Goal: Transaction & Acquisition: Book appointment/travel/reservation

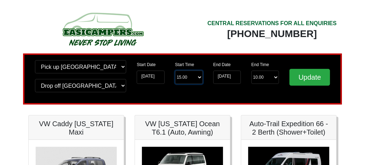
click at [193, 78] on select "Start Time 15.00 -------- 11.00 am ([DATE] & [DATE] Only) 12.00 pm ([DATE]) 13.…" at bounding box center [189, 77] width 28 height 13
select select "13.00"
click at [175, 71] on select "Start Time 15.00 -------- 11.00 am ([DATE] & [DATE] Only) 12.00 pm ([DATE]) 13.…" at bounding box center [189, 77] width 28 height 13
click at [183, 78] on select "Start Time 15.00 -------- 11.00 am ([DATE] & [DATE] Only) 12.00 pm ([DATE]) 13.…" at bounding box center [189, 77] width 28 height 13
click at [146, 90] on div "Start Date [DATE] Start Time Start Time 15.00 -------- 11.00 am ([DATE] & [DATE…" at bounding box center [169, 79] width 76 height 38
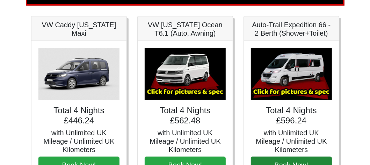
scroll to position [96, 0]
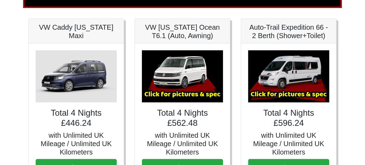
click at [279, 97] on img at bounding box center [288, 76] width 81 height 52
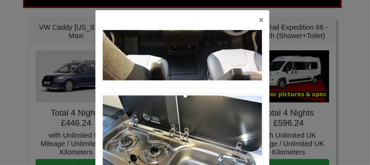
scroll to position [725, 0]
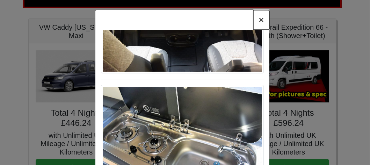
click at [255, 22] on button "×" at bounding box center [261, 20] width 16 height 20
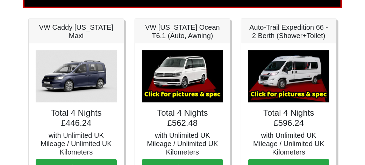
click at [203, 64] on img at bounding box center [182, 76] width 81 height 52
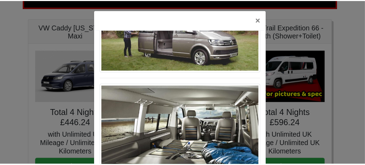
scroll to position [760, 0]
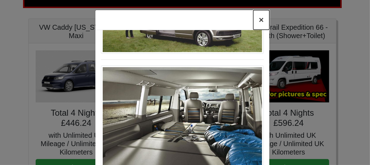
click at [256, 21] on button "×" at bounding box center [261, 20] width 16 height 20
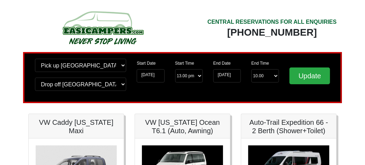
scroll to position [0, 0]
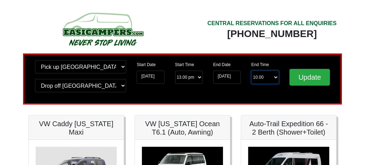
click at [272, 77] on select "End Time 10.00 -------- 08.00 am 09.00 am 10.00 am 11.00 am ([DATE] Only)" at bounding box center [265, 77] width 28 height 13
click at [265, 76] on select "End Time 10.00 -------- 08.00 am 09.00 am 10.00 am 11.00 am ([DATE] Only)" at bounding box center [265, 77] width 28 height 13
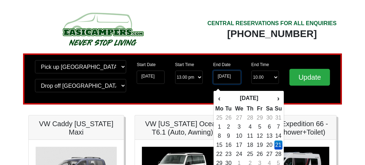
click at [238, 77] on input "[DATE]" at bounding box center [227, 77] width 28 height 13
click at [217, 155] on td "22" at bounding box center [219, 154] width 9 height 9
type input "[DATE]"
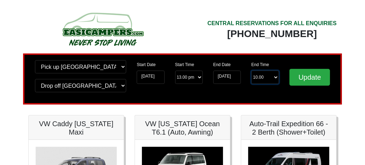
click at [275, 79] on select "End Time 10.00 -------- 08.00 am 09.00 am 10.00 am 11.00 am ([DATE] Only)" at bounding box center [265, 77] width 28 height 13
click at [251, 71] on select "End Time 10.00 -------- 08.00 am 09.00 am 10.00 am 11.00 am ([DATE] Only)" at bounding box center [265, 77] width 28 height 13
click at [194, 78] on select "Start Time 15.00 -------- 11.00 am ([DATE] & [DATE] Only) 12.00 pm ([DATE]) 13.…" at bounding box center [189, 77] width 28 height 13
click at [175, 71] on select "Start Time 15.00 -------- 11.00 am ([DATE] & [DATE] Only) 12.00 pm ([DATE]) 13.…" at bounding box center [189, 77] width 28 height 13
click at [189, 78] on select "Start Time 15.00 -------- 11.00 am ([DATE] & [DATE] Only) 12.00 pm ([DATE]) 13.…" at bounding box center [189, 77] width 28 height 13
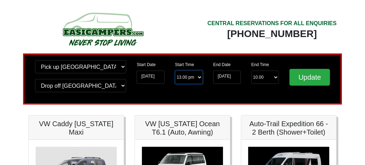
click at [175, 71] on select "Start Time 15.00 -------- 11.00 am ([DATE] & [DATE] Only) 12.00 pm ([DATE]) 13.…" at bounding box center [189, 77] width 28 height 13
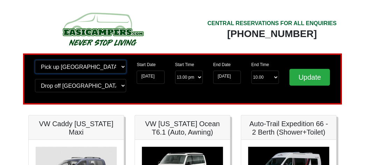
click at [86, 67] on select "Change pick up location? Pick up [GEOGRAPHIC_DATA] [GEOGRAPHIC_DATA] [GEOGRAPHI…" at bounding box center [80, 66] width 91 height 13
select select "EDI"
click at [35, 60] on select "Change pick up location? Pick up [GEOGRAPHIC_DATA] [GEOGRAPHIC_DATA] [GEOGRAPHI…" at bounding box center [80, 66] width 91 height 13
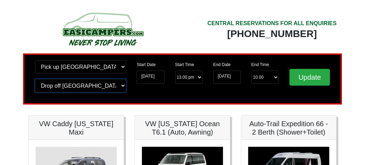
click at [85, 88] on select "Change drop off location? Drop off [GEOGRAPHIC_DATA] [GEOGRAPHIC_DATA] [GEOGRAP…" at bounding box center [80, 85] width 91 height 13
click at [35, 79] on select "Change drop off location? Drop off [GEOGRAPHIC_DATA] [GEOGRAPHIC_DATA] [GEOGRAP…" at bounding box center [80, 85] width 91 height 13
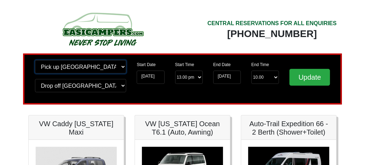
click at [70, 67] on select "Change pick up location? Pick up [GEOGRAPHIC_DATA] [GEOGRAPHIC_DATA] [GEOGRAPHI…" at bounding box center [80, 66] width 91 height 13
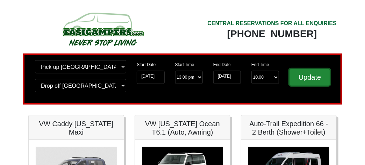
click at [312, 76] on input "Update" at bounding box center [309, 77] width 41 height 17
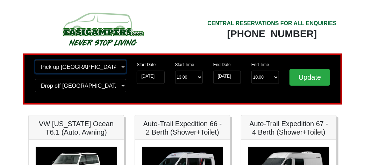
click at [108, 68] on select "Change pick up location? Pick up [GEOGRAPHIC_DATA] [GEOGRAPHIC_DATA] [GEOGRAPHI…" at bounding box center [80, 66] width 91 height 13
select select "EDI"
click at [35, 60] on select "Change pick up location? Pick up [GEOGRAPHIC_DATA] [GEOGRAPHIC_DATA] [GEOGRAPHI…" at bounding box center [80, 66] width 91 height 13
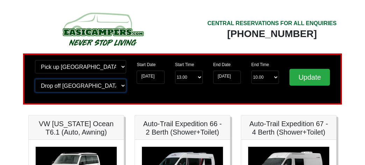
click at [97, 87] on select "Change drop off location? Drop off [GEOGRAPHIC_DATA] [GEOGRAPHIC_DATA] [GEOGRAP…" at bounding box center [80, 85] width 91 height 13
select select "EDI"
click at [35, 79] on select "Change drop off location? Drop off [GEOGRAPHIC_DATA] [GEOGRAPHIC_DATA] [GEOGRAP…" at bounding box center [80, 85] width 91 height 13
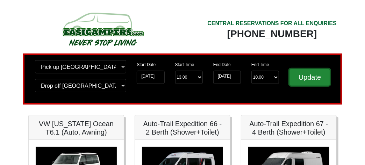
click at [310, 72] on input "Update" at bounding box center [309, 77] width 41 height 17
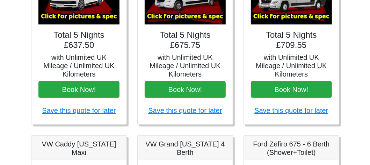
scroll to position [104, 0]
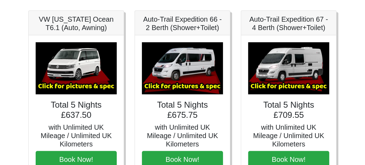
click at [187, 63] on img at bounding box center [182, 68] width 81 height 52
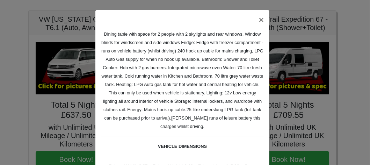
scroll to position [96, 0]
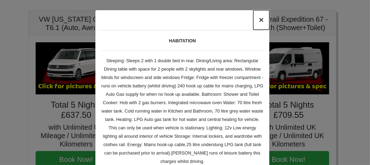
click at [261, 22] on button "×" at bounding box center [261, 20] width 16 height 20
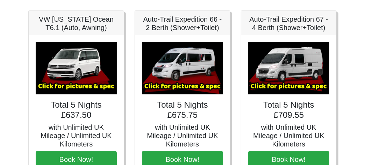
click at [86, 72] on img at bounding box center [76, 68] width 81 height 52
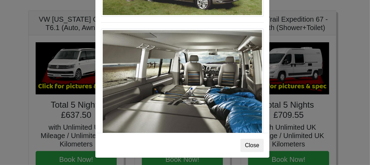
scroll to position [38, 0]
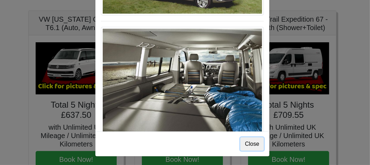
click at [250, 143] on button "Close" at bounding box center [251, 143] width 23 height 13
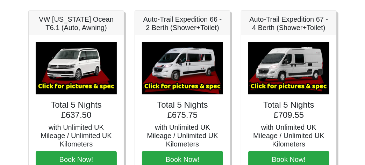
click at [172, 68] on img at bounding box center [182, 68] width 81 height 52
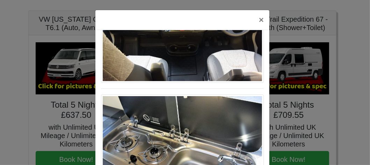
scroll to position [725, 0]
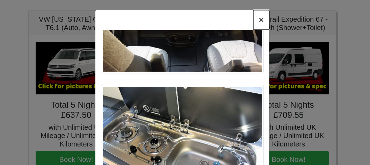
click at [258, 24] on button "×" at bounding box center [261, 20] width 16 height 20
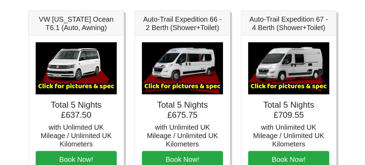
click at [287, 69] on img at bounding box center [288, 68] width 81 height 52
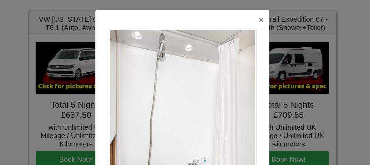
scroll to position [943, 0]
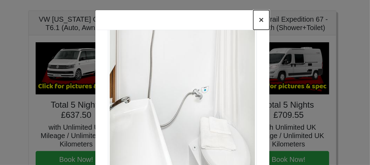
click at [260, 19] on button "×" at bounding box center [261, 20] width 16 height 20
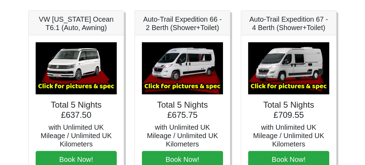
click at [205, 62] on img at bounding box center [182, 68] width 81 height 52
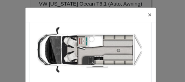
scroll to position [468, 0]
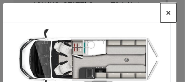
click at [164, 16] on button "×" at bounding box center [168, 13] width 16 height 20
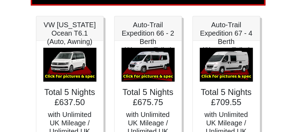
scroll to position [86, 0]
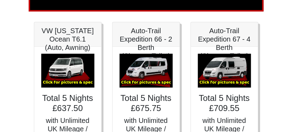
click at [218, 70] on img at bounding box center [224, 71] width 53 height 34
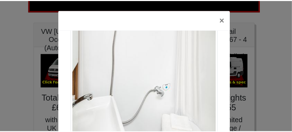
scroll to position [948, 0]
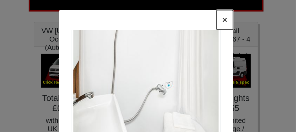
click at [218, 22] on button "×" at bounding box center [225, 20] width 16 height 20
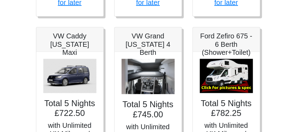
scroll to position [281, 0]
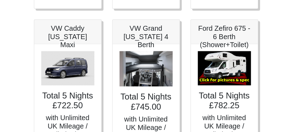
click at [224, 69] on img at bounding box center [224, 68] width 53 height 34
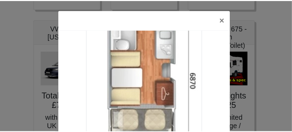
scroll to position [1229, 0]
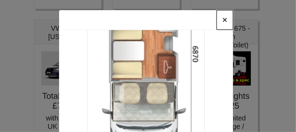
click at [226, 23] on button "×" at bounding box center [225, 20] width 16 height 20
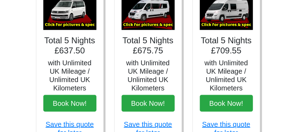
scroll to position [141, 0]
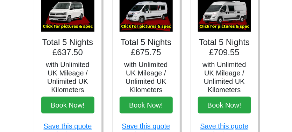
click at [230, 15] on img at bounding box center [224, 15] width 53 height 34
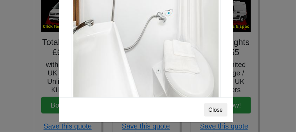
scroll to position [0, 0]
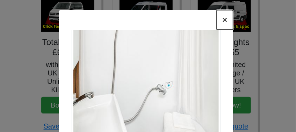
click at [224, 20] on button "×" at bounding box center [225, 20] width 16 height 20
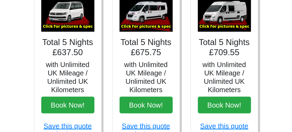
click at [232, 26] on img at bounding box center [224, 15] width 53 height 34
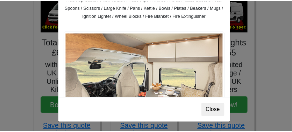
scroll to position [263, 0]
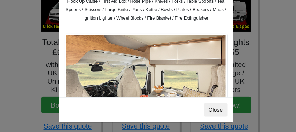
click at [263, 35] on div "× Auto-trail Tribute 669 Spec TECHNICAL DATA Engine: Fiat Ducato 115bhp, 2 litr…" at bounding box center [148, 66] width 296 height 132
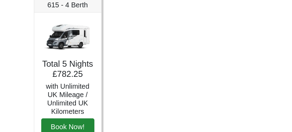
scroll to position [505, 0]
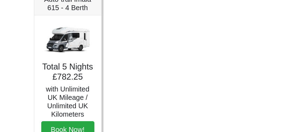
click at [74, 43] on img at bounding box center [67, 39] width 53 height 34
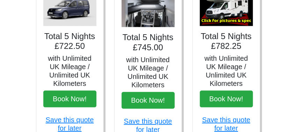
scroll to position [309, 0]
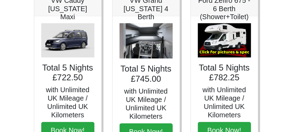
click at [217, 37] on img at bounding box center [224, 40] width 53 height 34
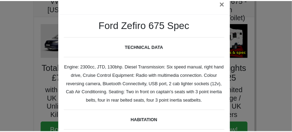
scroll to position [0, 0]
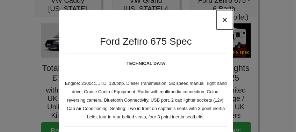
click at [221, 22] on button "×" at bounding box center [225, 20] width 16 height 20
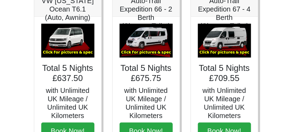
scroll to position [86, 0]
